Goal: Book appointment/travel/reservation

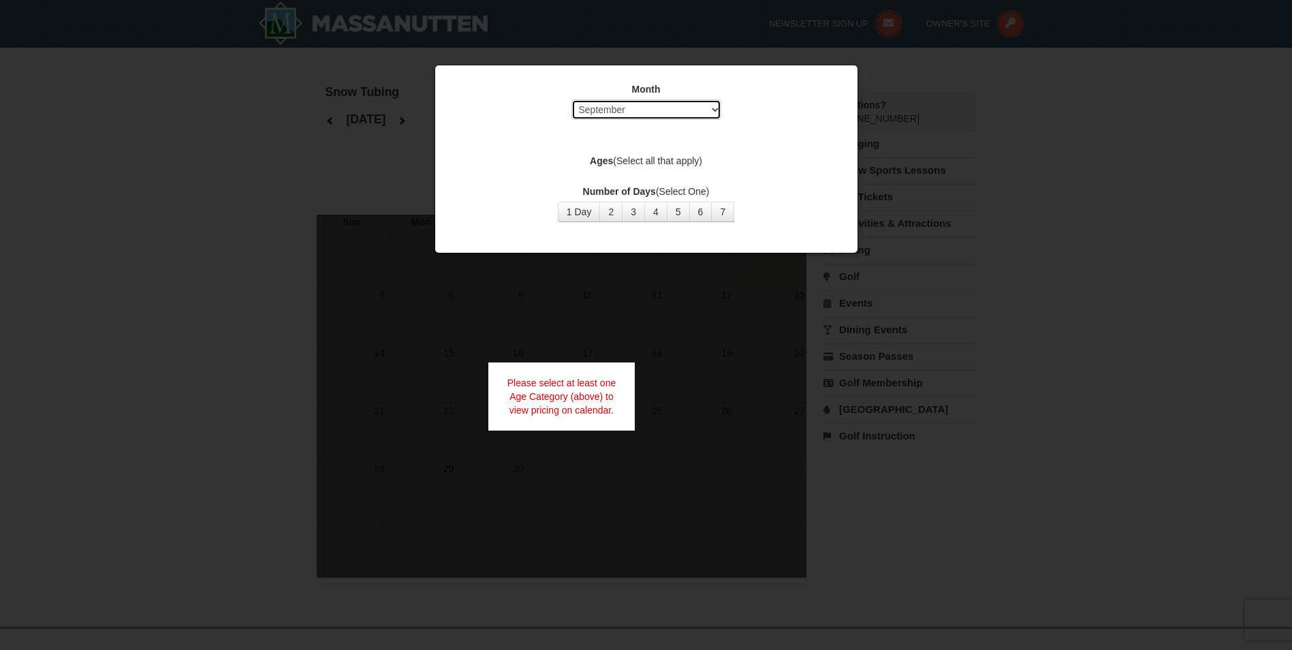
click at [718, 111] on select "Select September October November December January February March April May Jun…" at bounding box center [646, 109] width 150 height 20
click at [571, 99] on select "Select September October November December January February March April May Jun…" at bounding box center [646, 109] width 150 height 20
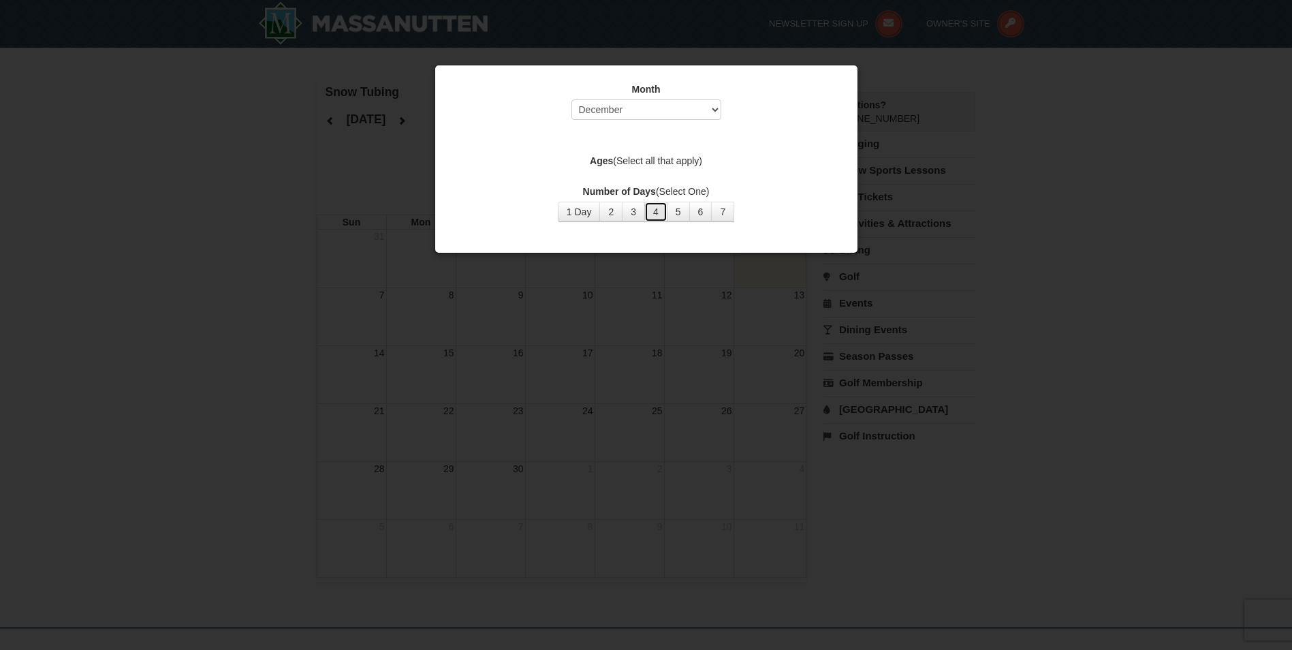
click at [660, 213] on button "4" at bounding box center [655, 212] width 23 height 20
click at [659, 215] on button "4" at bounding box center [655, 212] width 23 height 20
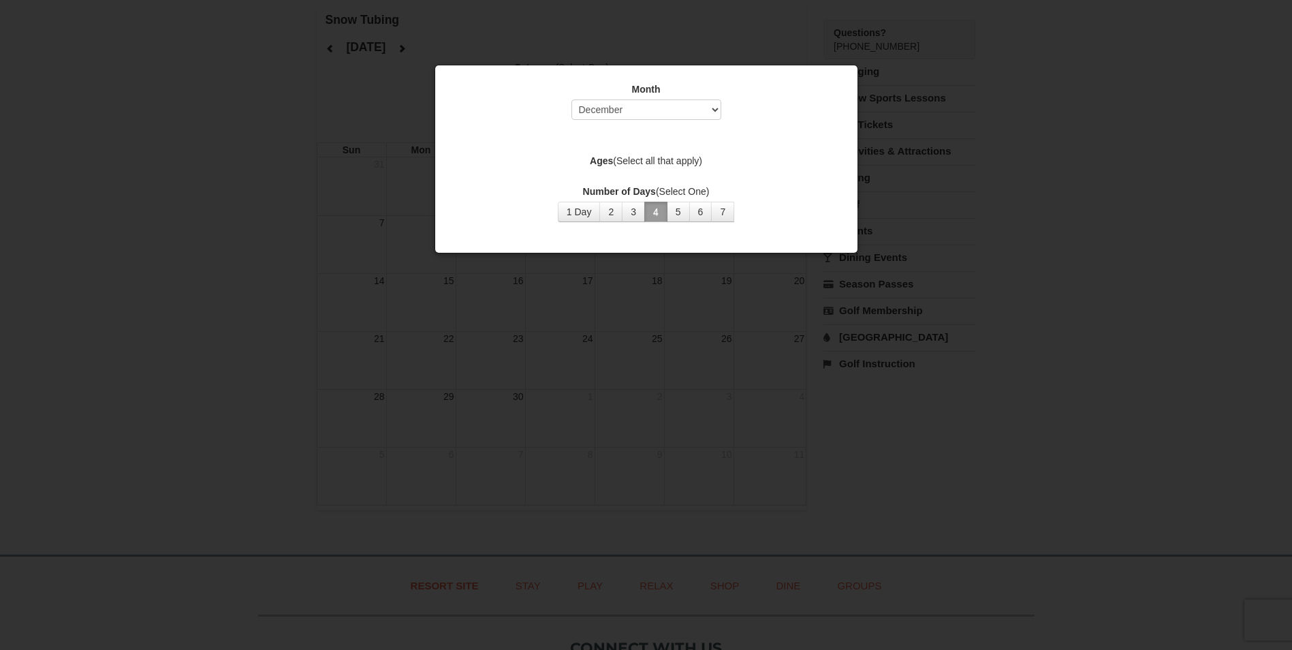
scroll to position [46, 0]
click at [656, 213] on button "4" at bounding box center [655, 212] width 23 height 20
click at [636, 209] on button "3" at bounding box center [633, 212] width 23 height 20
click at [608, 210] on button "2" at bounding box center [610, 212] width 23 height 20
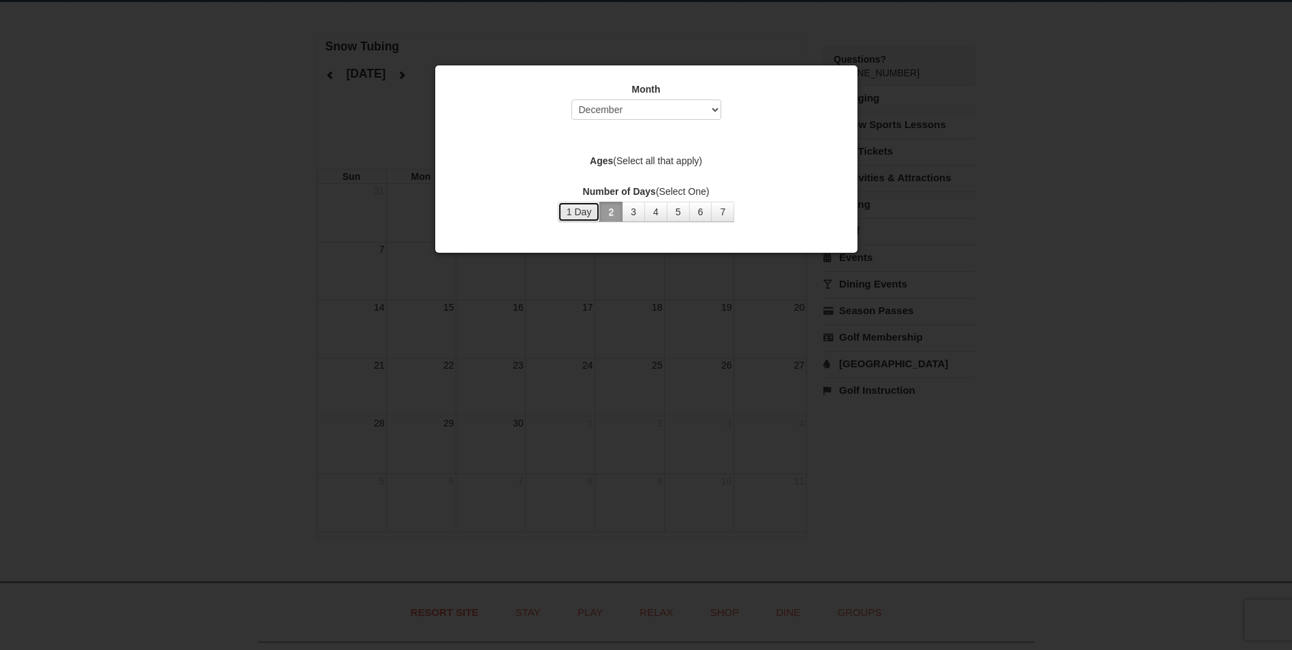
click at [588, 208] on button "1 Day" at bounding box center [579, 212] width 43 height 20
click at [655, 209] on button "4" at bounding box center [655, 212] width 23 height 20
click at [984, 146] on div at bounding box center [646, 325] width 1292 height 650
click at [789, 298] on div at bounding box center [646, 325] width 1292 height 650
click at [712, 105] on select "Select September October November December January February March April May Jun…" at bounding box center [646, 109] width 150 height 20
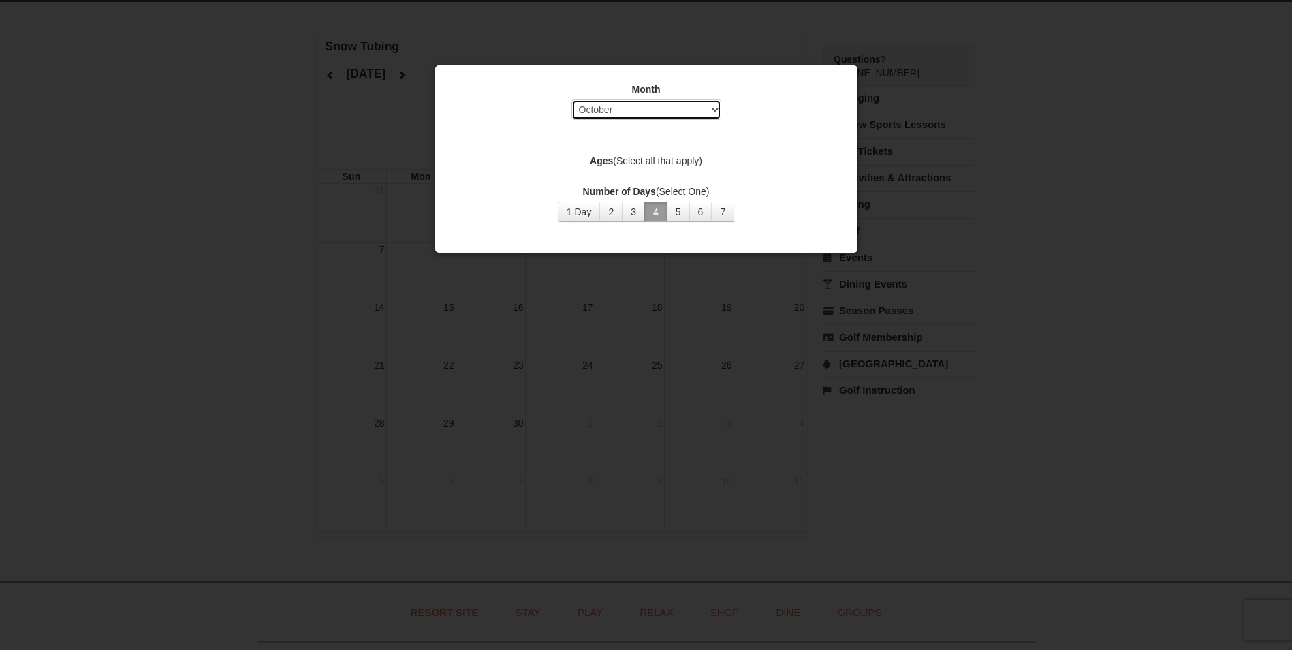
click at [571, 99] on select "Select September October November December January February March April May Jun…" at bounding box center [646, 109] width 150 height 20
click at [621, 213] on button "2" at bounding box center [610, 212] width 23 height 20
click at [636, 209] on button "3" at bounding box center [633, 212] width 23 height 20
click at [656, 210] on button "4" at bounding box center [655, 212] width 23 height 20
click at [717, 106] on select "Select September October November December January February March April May Jun…" at bounding box center [646, 109] width 150 height 20
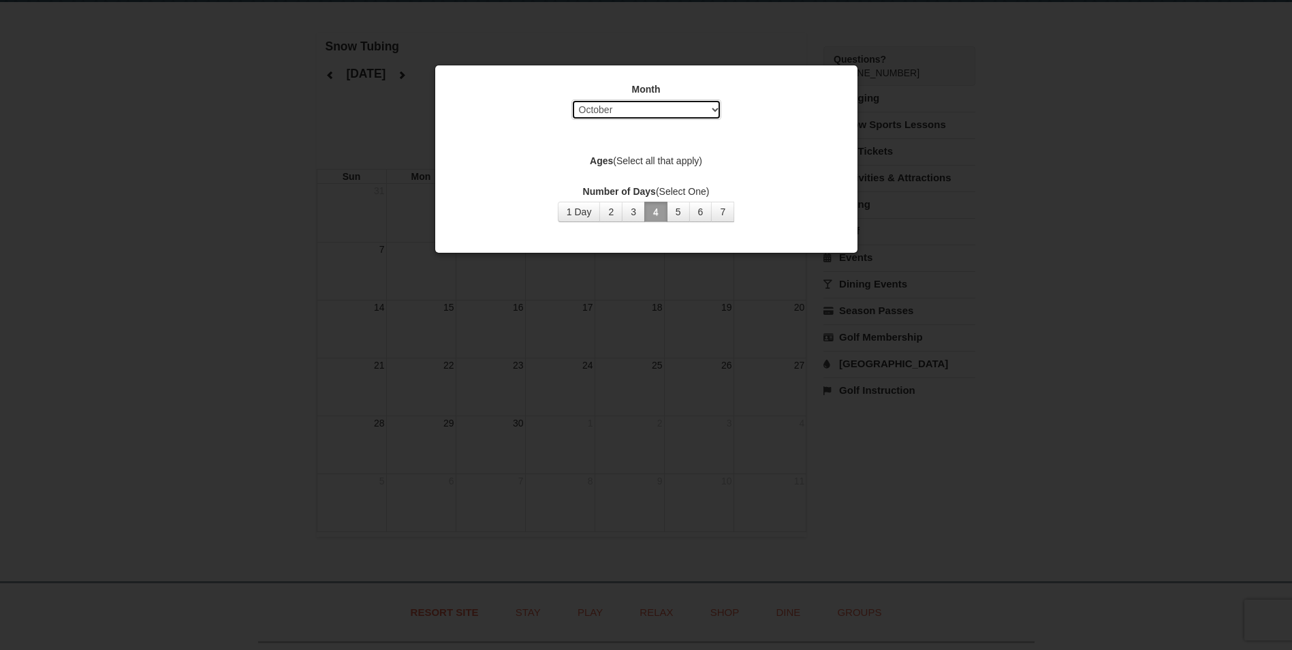
select select "1"
click at [571, 99] on select "Select September October November December January February March April May Jun…" at bounding box center [646, 109] width 150 height 20
click at [664, 208] on button "4" at bounding box center [655, 212] width 23 height 20
click at [687, 215] on button "5" at bounding box center [678, 212] width 23 height 20
click at [648, 210] on button "4" at bounding box center [655, 212] width 23 height 20
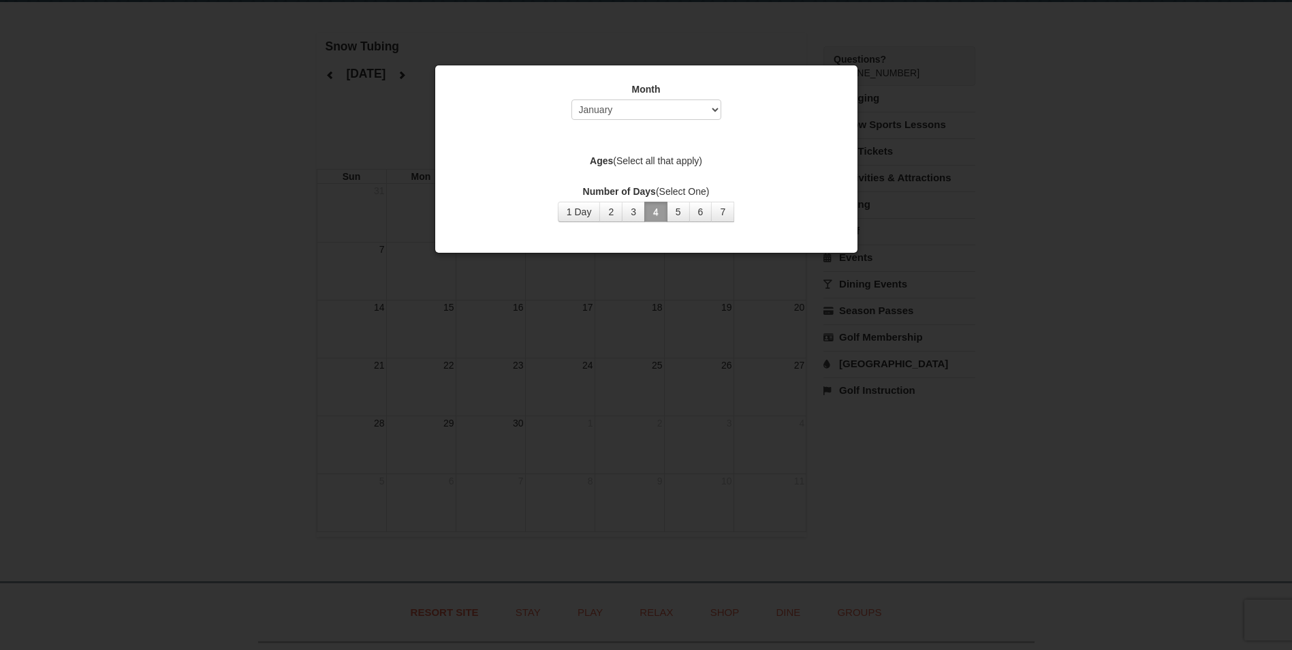
click at [1021, 151] on div at bounding box center [646, 325] width 1292 height 650
click at [1020, 152] on div at bounding box center [646, 325] width 1292 height 650
drag, startPoint x: 650, startPoint y: 433, endPoint x: 658, endPoint y: 427, distance: 9.8
drag, startPoint x: 658, startPoint y: 427, endPoint x: 582, endPoint y: 348, distance: 109.4
click at [582, 348] on div at bounding box center [646, 325] width 1292 height 650
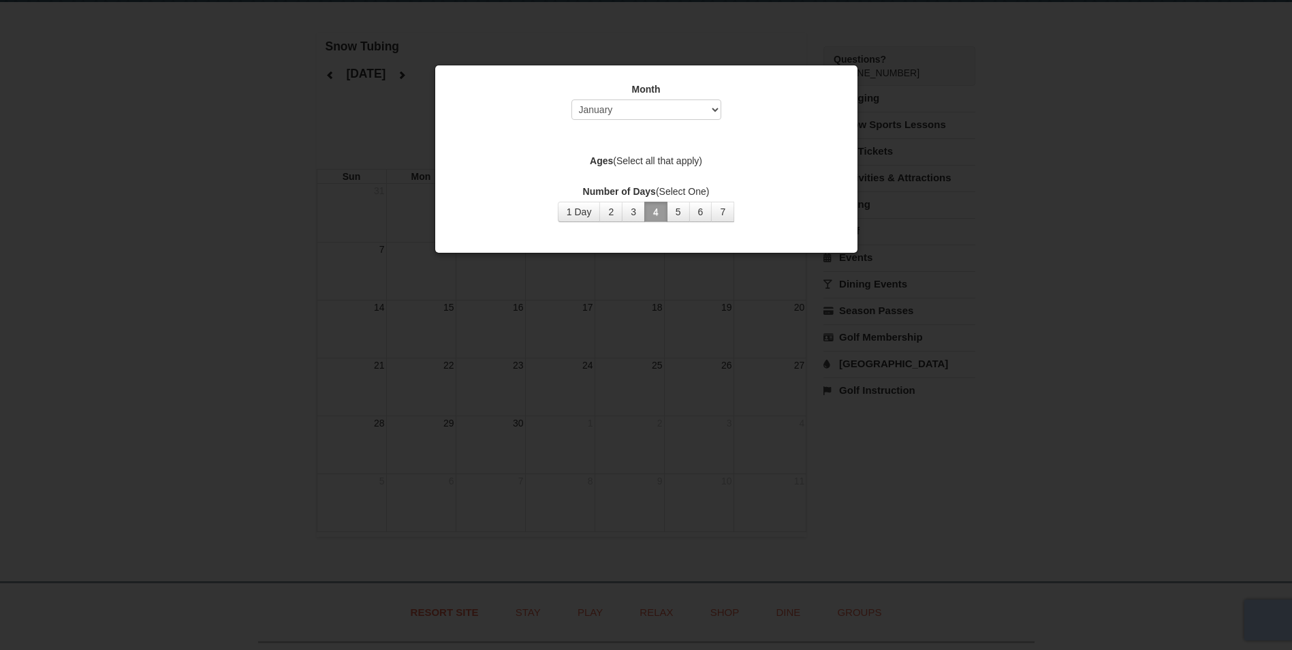
click at [584, 348] on div at bounding box center [646, 325] width 1292 height 650
click at [377, 28] on div at bounding box center [646, 325] width 1292 height 650
drag, startPoint x: 377, startPoint y: 28, endPoint x: 197, endPoint y: 0, distance: 182.0
click at [238, 5] on div at bounding box center [646, 325] width 1292 height 650
click at [712, 108] on select "Select September October November December January February March April May Jun…" at bounding box center [646, 109] width 150 height 20
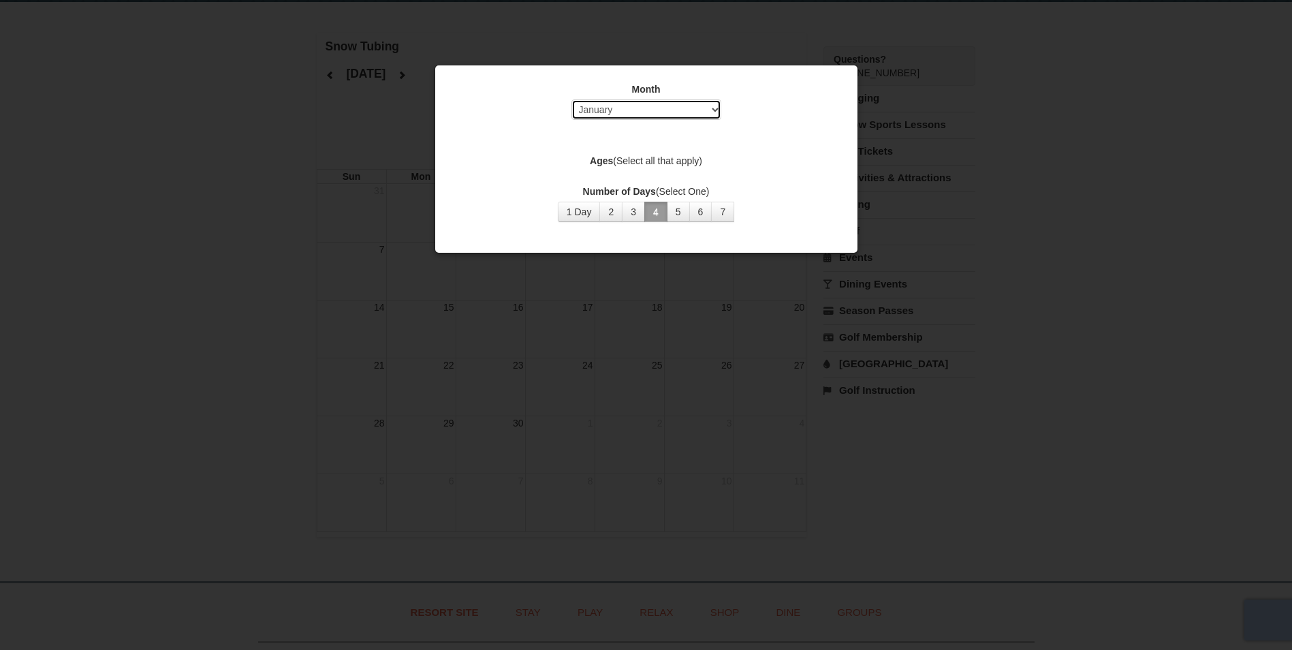
select select
click at [571, 99] on select "Select September October November December January February March April May Jun…" at bounding box center [646, 109] width 150 height 20
click at [657, 209] on button "4" at bounding box center [655, 212] width 23 height 20
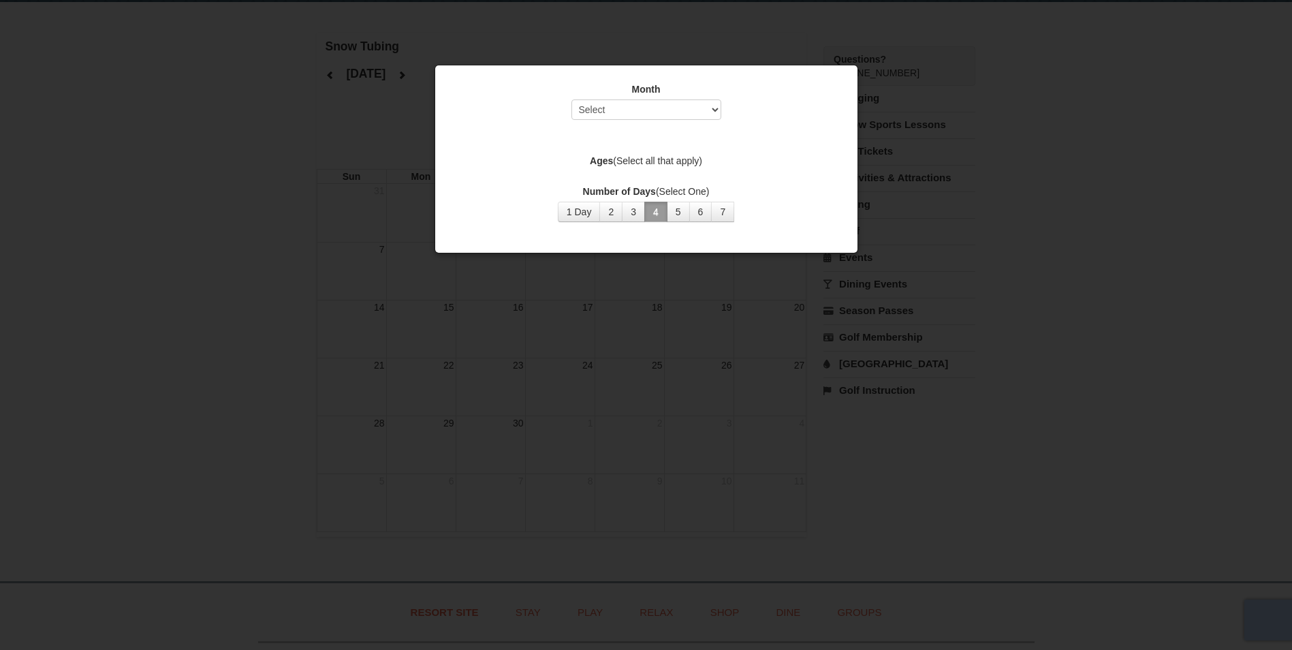
click at [961, 195] on div at bounding box center [646, 325] width 1292 height 650
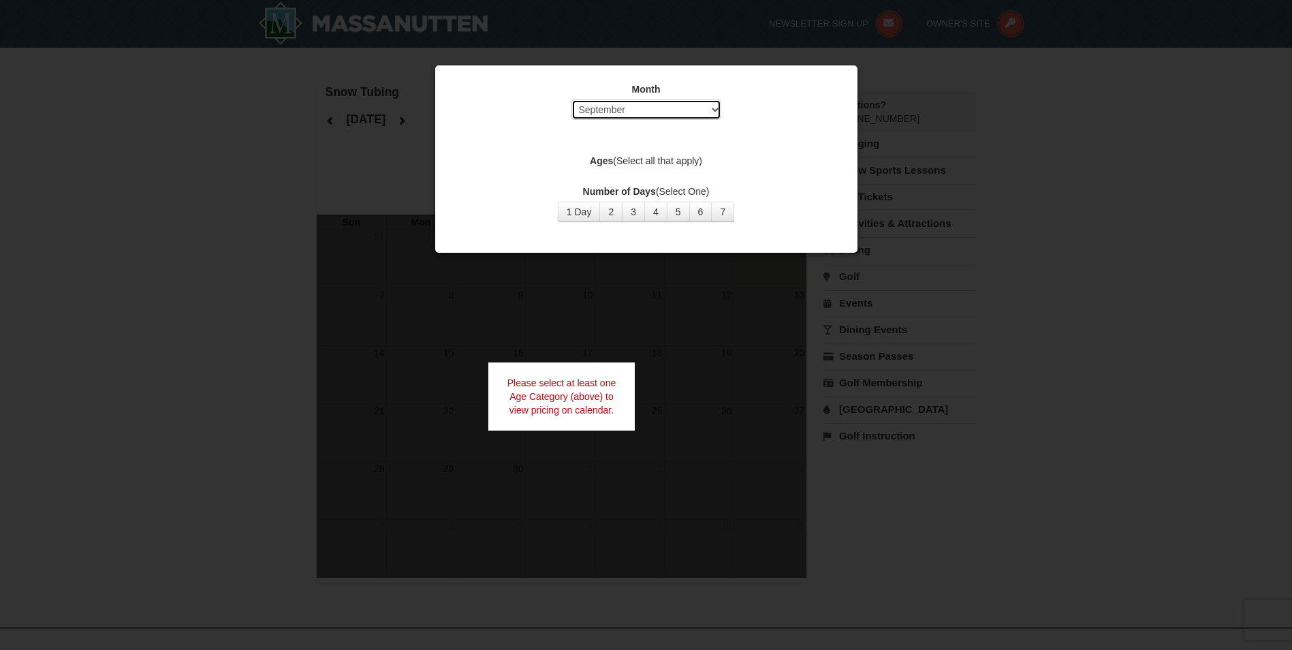
click at [714, 112] on select "Select September October November December January February March April May Jun…" at bounding box center [646, 109] width 150 height 20
select select "12"
click at [571, 99] on select "Select September October November December January February March April May Jun…" at bounding box center [646, 109] width 150 height 20
click at [655, 213] on button "4" at bounding box center [655, 212] width 23 height 20
click at [751, 311] on div at bounding box center [646, 325] width 1292 height 650
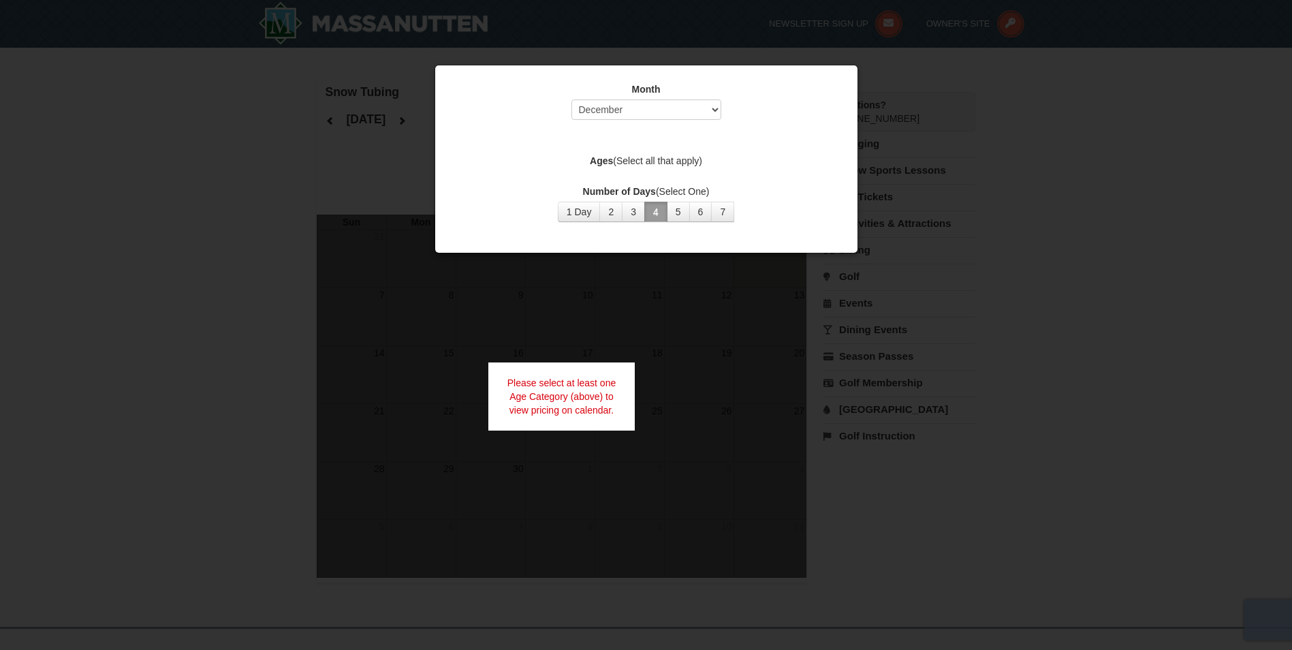
drag, startPoint x: 751, startPoint y: 311, endPoint x: 642, endPoint y: 363, distance: 120.3
click at [745, 317] on div at bounding box center [646, 325] width 1292 height 650
click at [554, 401] on div "Please select at least one Age Category (above) to view pricing on calendar." at bounding box center [561, 396] width 147 height 68
click at [557, 400] on div "Please select at least one Age Category (above) to view pricing on calendar." at bounding box center [561, 396] width 147 height 68
click at [677, 159] on label "Ages (Select all that apply)" at bounding box center [646, 161] width 388 height 14
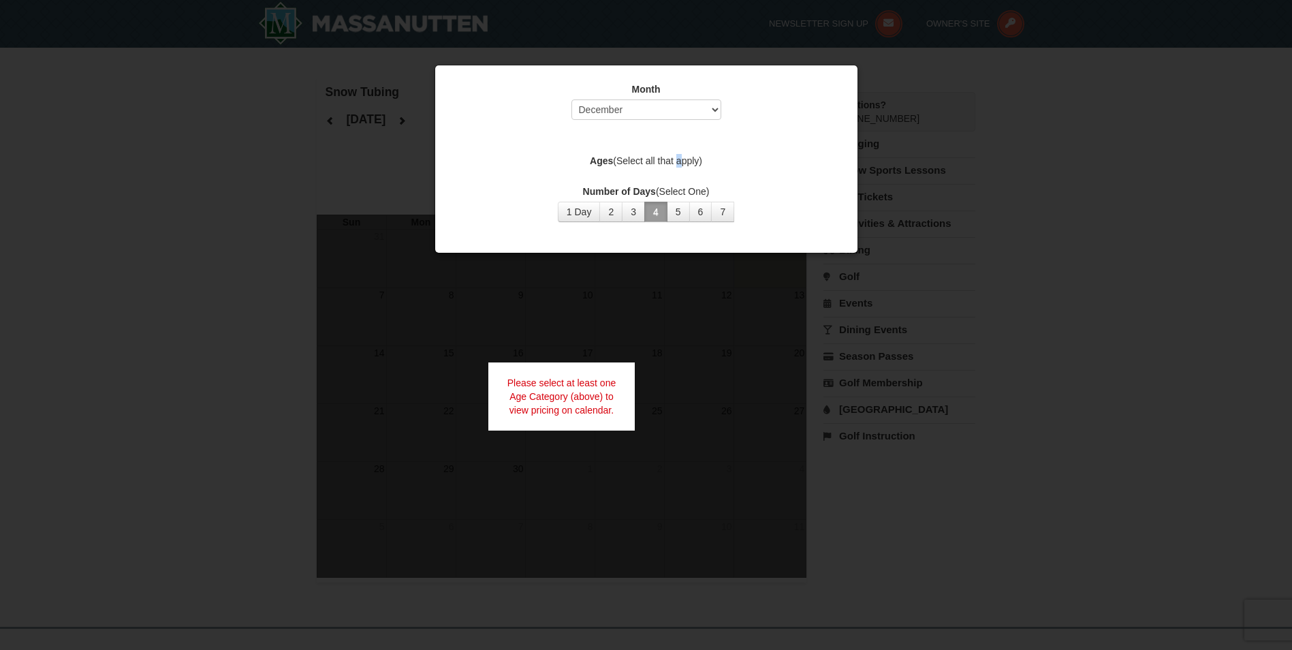
click at [676, 163] on label "Ages (Select all that apply)" at bounding box center [646, 161] width 388 height 14
drag, startPoint x: 755, startPoint y: 314, endPoint x: 744, endPoint y: 326, distance: 16.4
click at [755, 319] on div at bounding box center [646, 325] width 1292 height 650
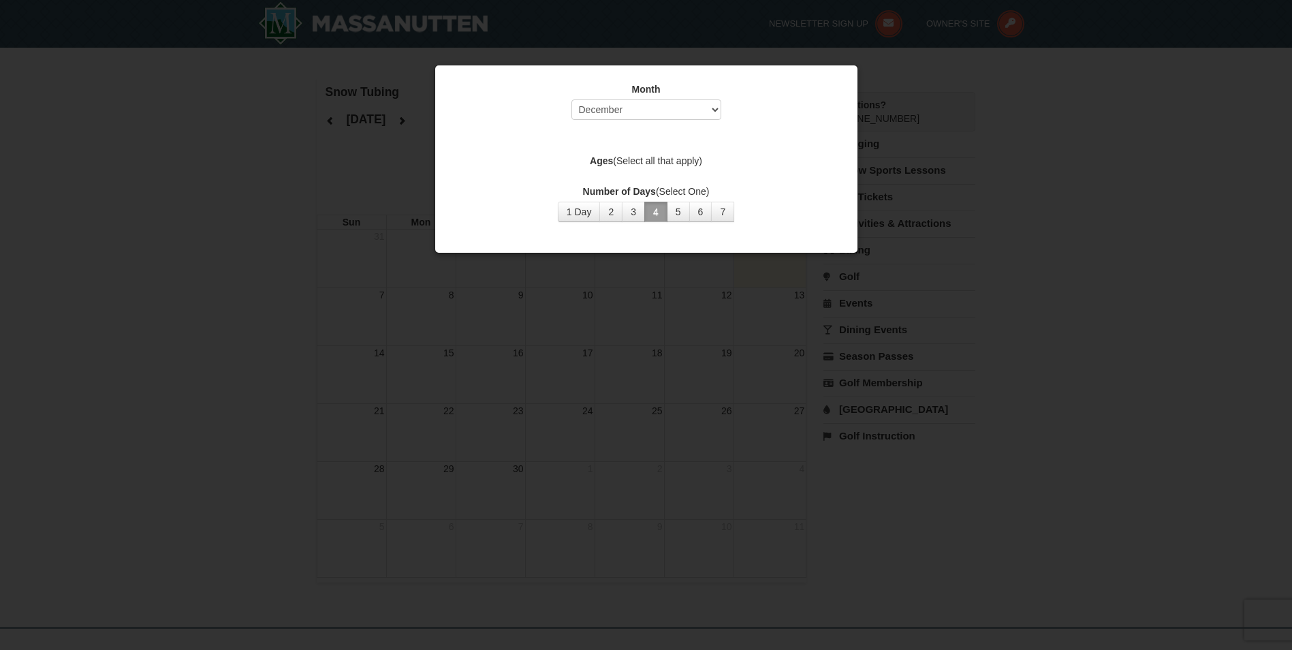
click at [590, 385] on div at bounding box center [646, 325] width 1292 height 650
click at [590, 384] on div at bounding box center [646, 325] width 1292 height 650
